Goal: Information Seeking & Learning: Learn about a topic

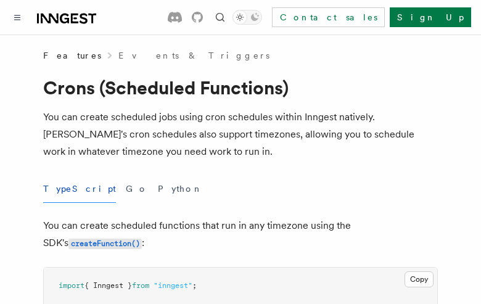
click at [64, 189] on button "TypeScript" at bounding box center [79, 189] width 73 height 28
click at [126, 189] on button "Go" at bounding box center [137, 189] width 22 height 28
